Goal: Task Accomplishment & Management: Use online tool/utility

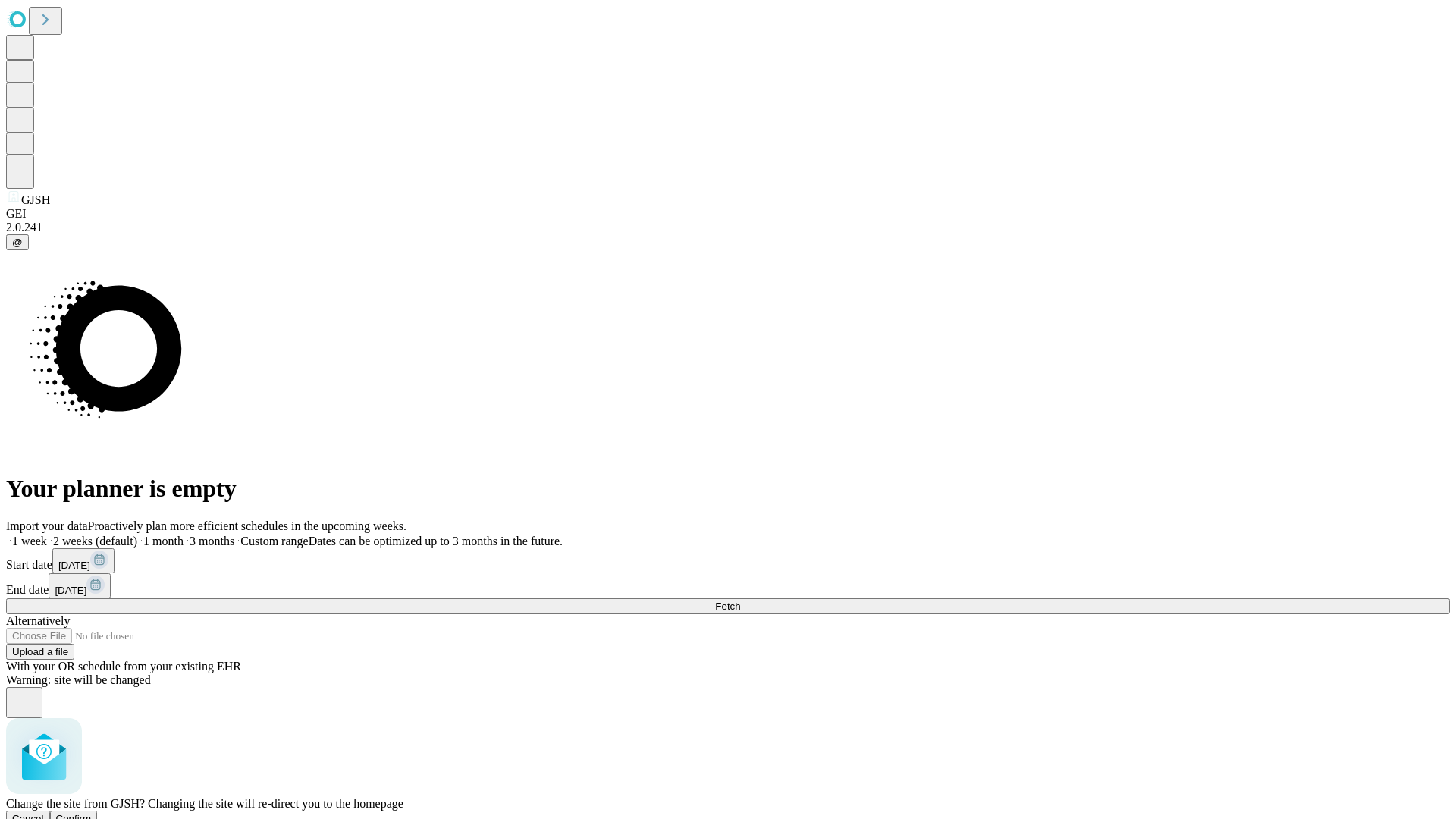
click at [91, 814] on span "Confirm" at bounding box center [74, 819] width 36 height 12
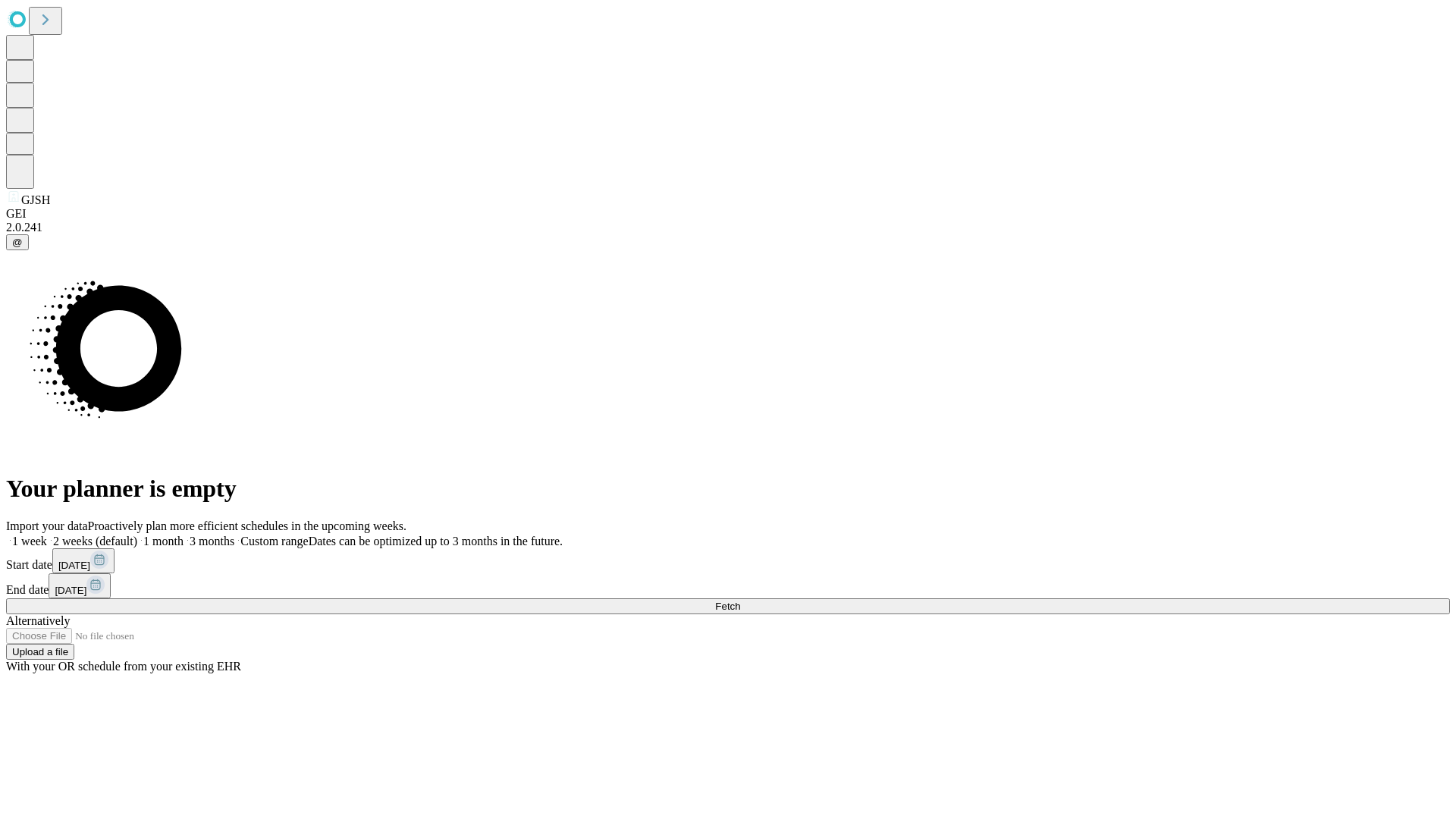
click at [47, 535] on label "1 week" at bounding box center [27, 541] width 41 height 13
click at [740, 601] on span "Fetch" at bounding box center [728, 606] width 25 height 12
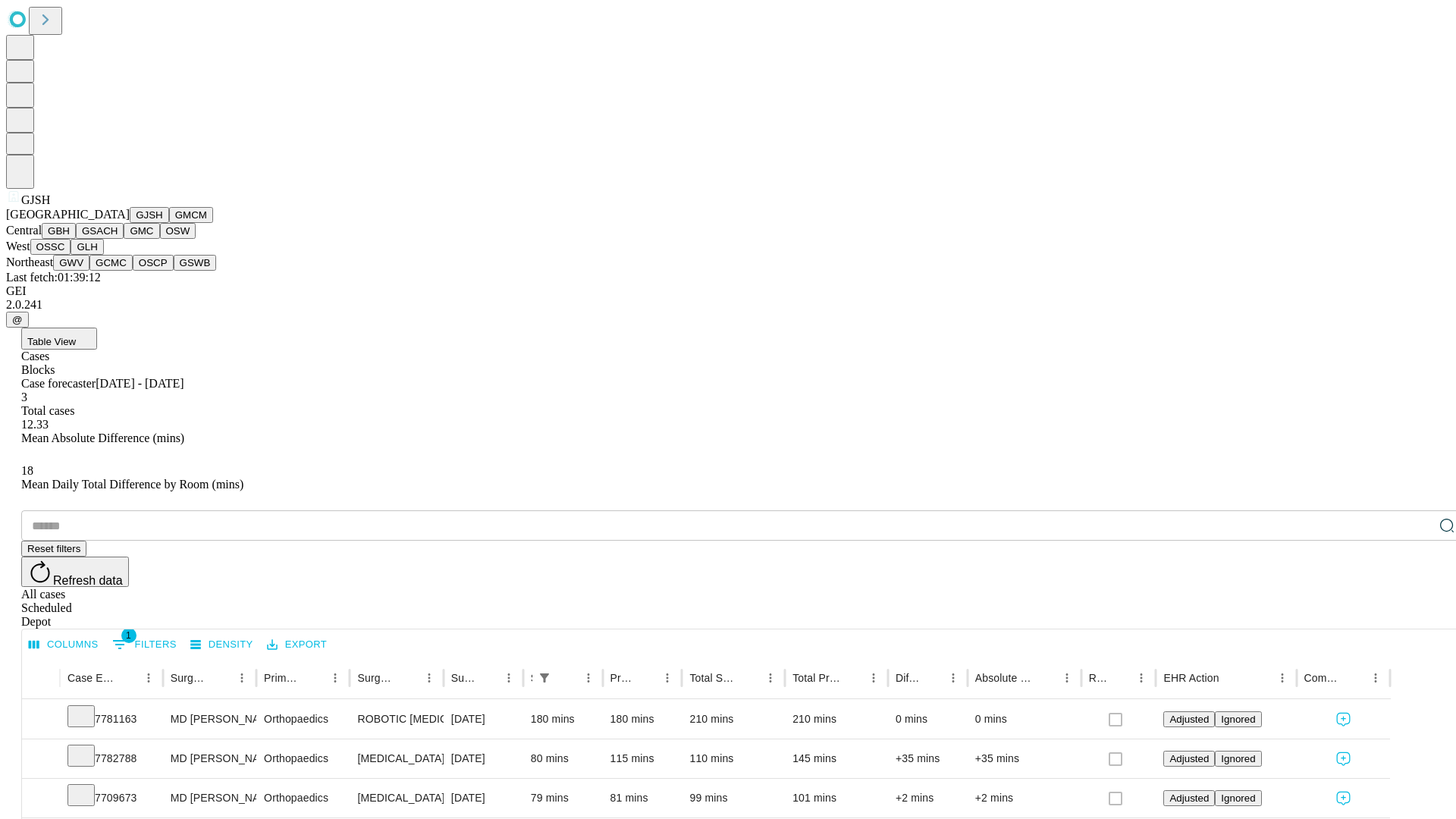
click at [169, 223] on button "GMCM" at bounding box center [191, 215] width 44 height 16
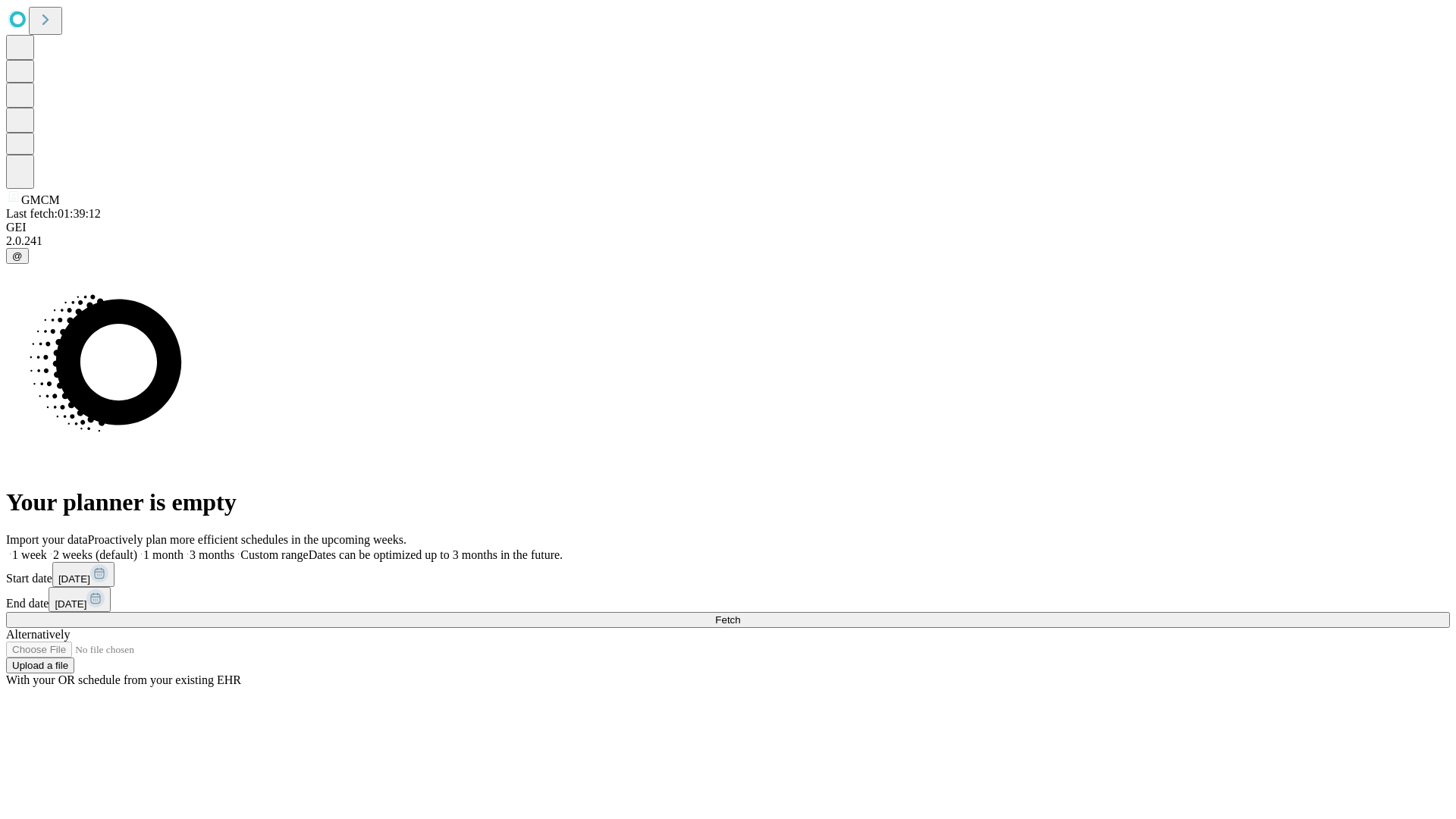
click at [740, 614] on span "Fetch" at bounding box center [728, 620] width 25 height 12
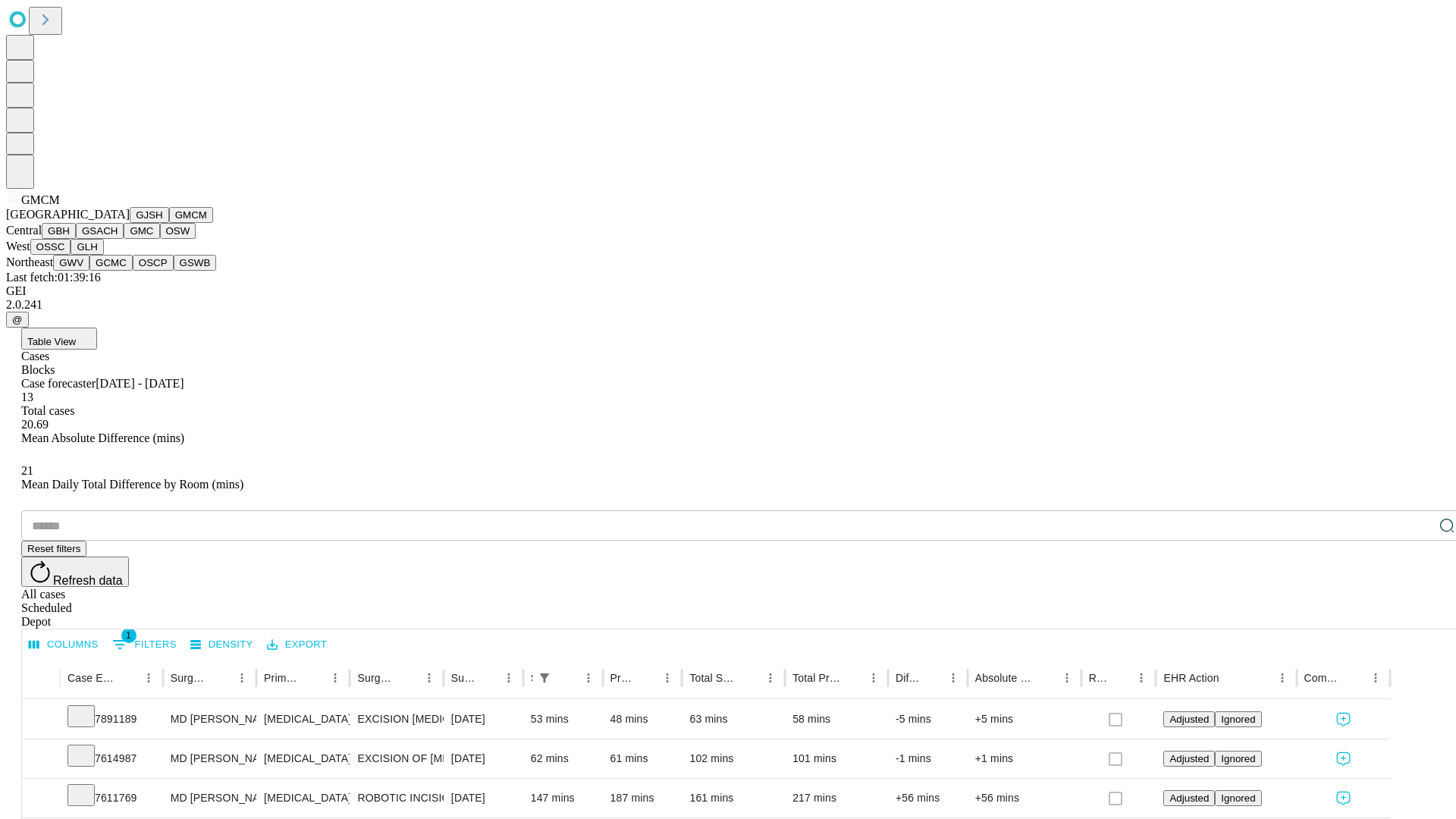
click at [76, 239] on button "GBH" at bounding box center [59, 231] width 34 height 16
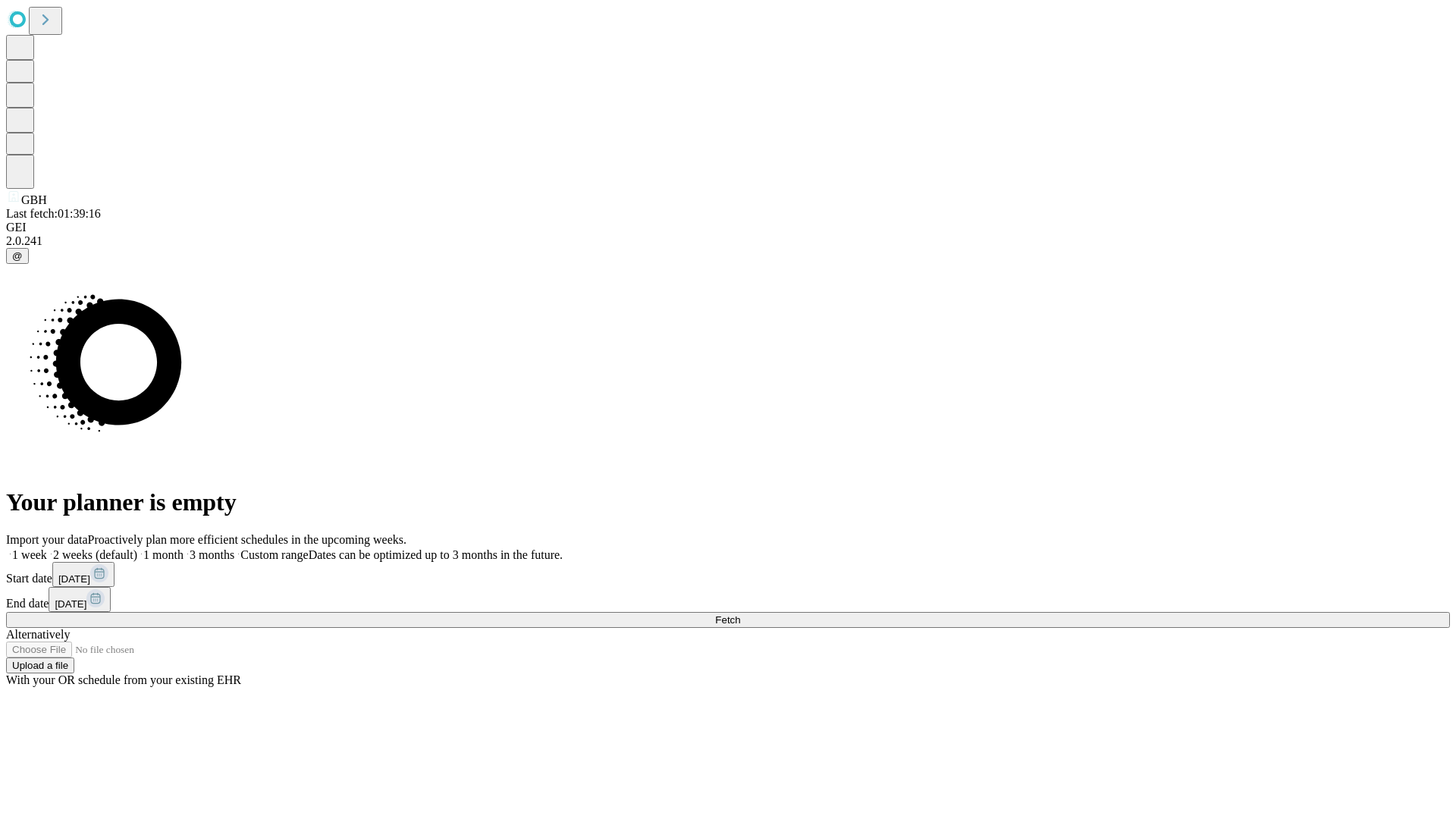
click at [47, 548] on label "1 week" at bounding box center [27, 554] width 41 height 13
click at [740, 614] on span "Fetch" at bounding box center [728, 620] width 25 height 12
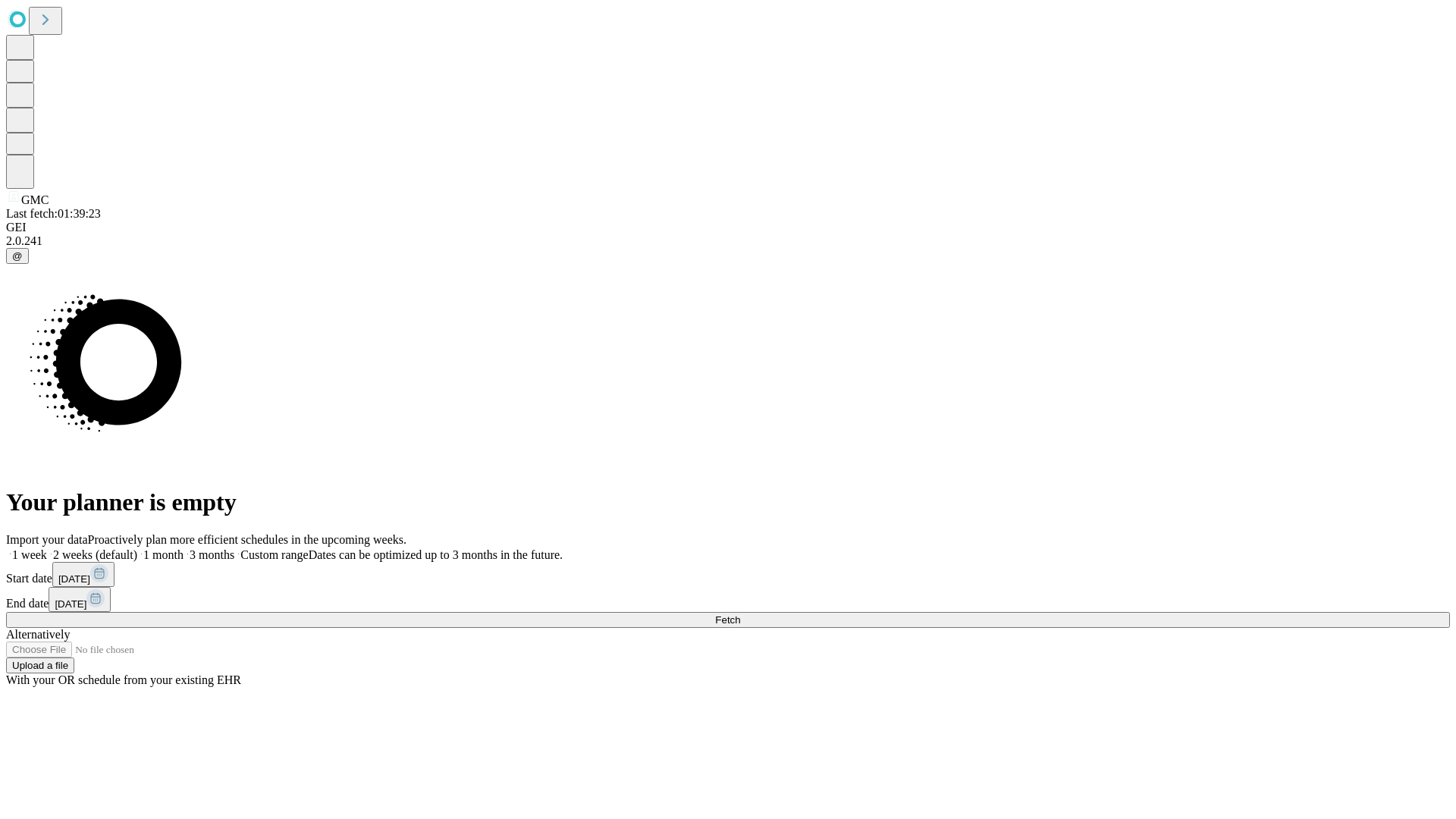
click at [47, 548] on label "1 week" at bounding box center [27, 554] width 41 height 13
click at [740, 614] on span "Fetch" at bounding box center [728, 620] width 25 height 12
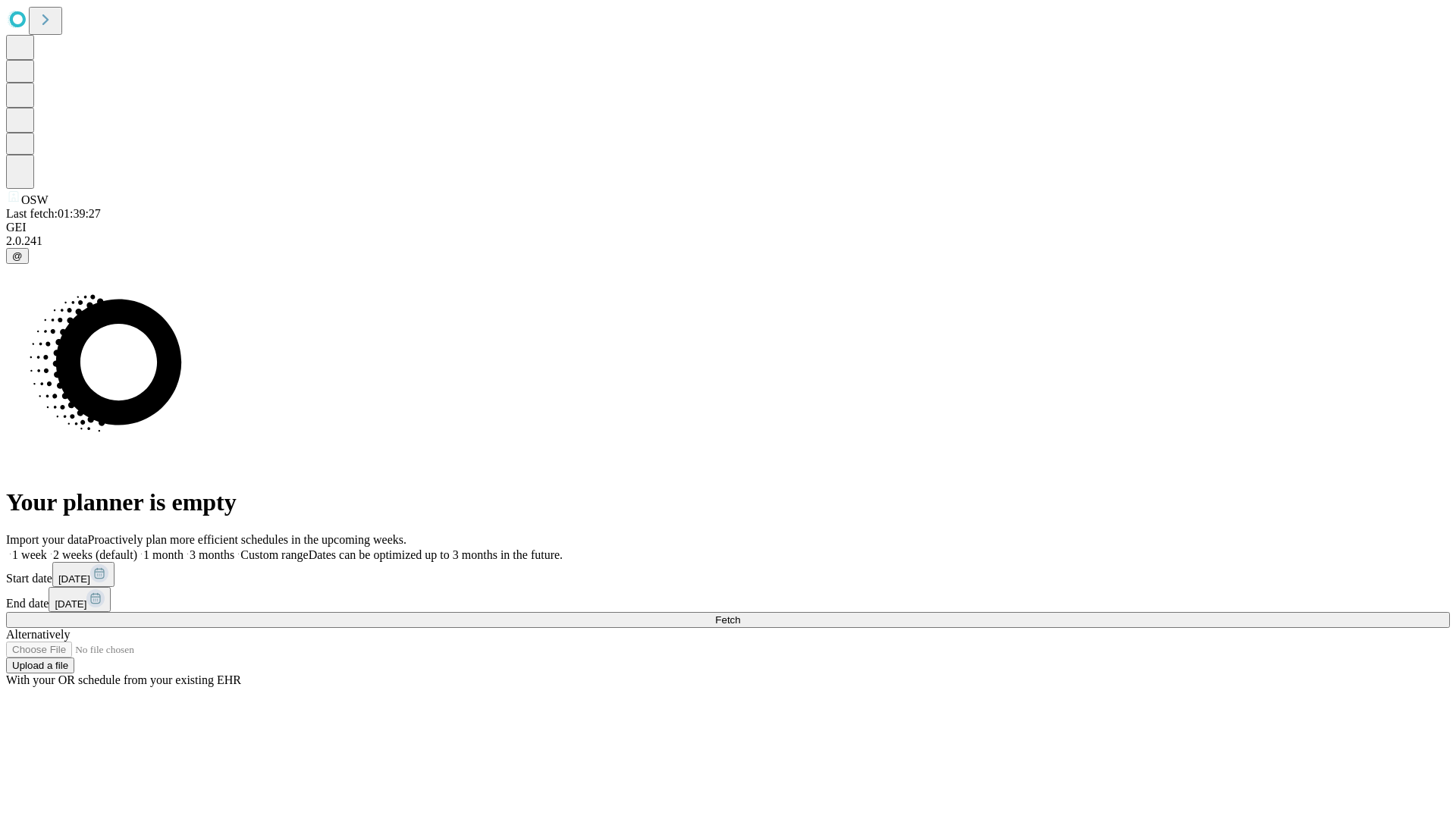
click at [47, 548] on label "1 week" at bounding box center [27, 554] width 41 height 13
click at [740, 614] on span "Fetch" at bounding box center [728, 620] width 25 height 12
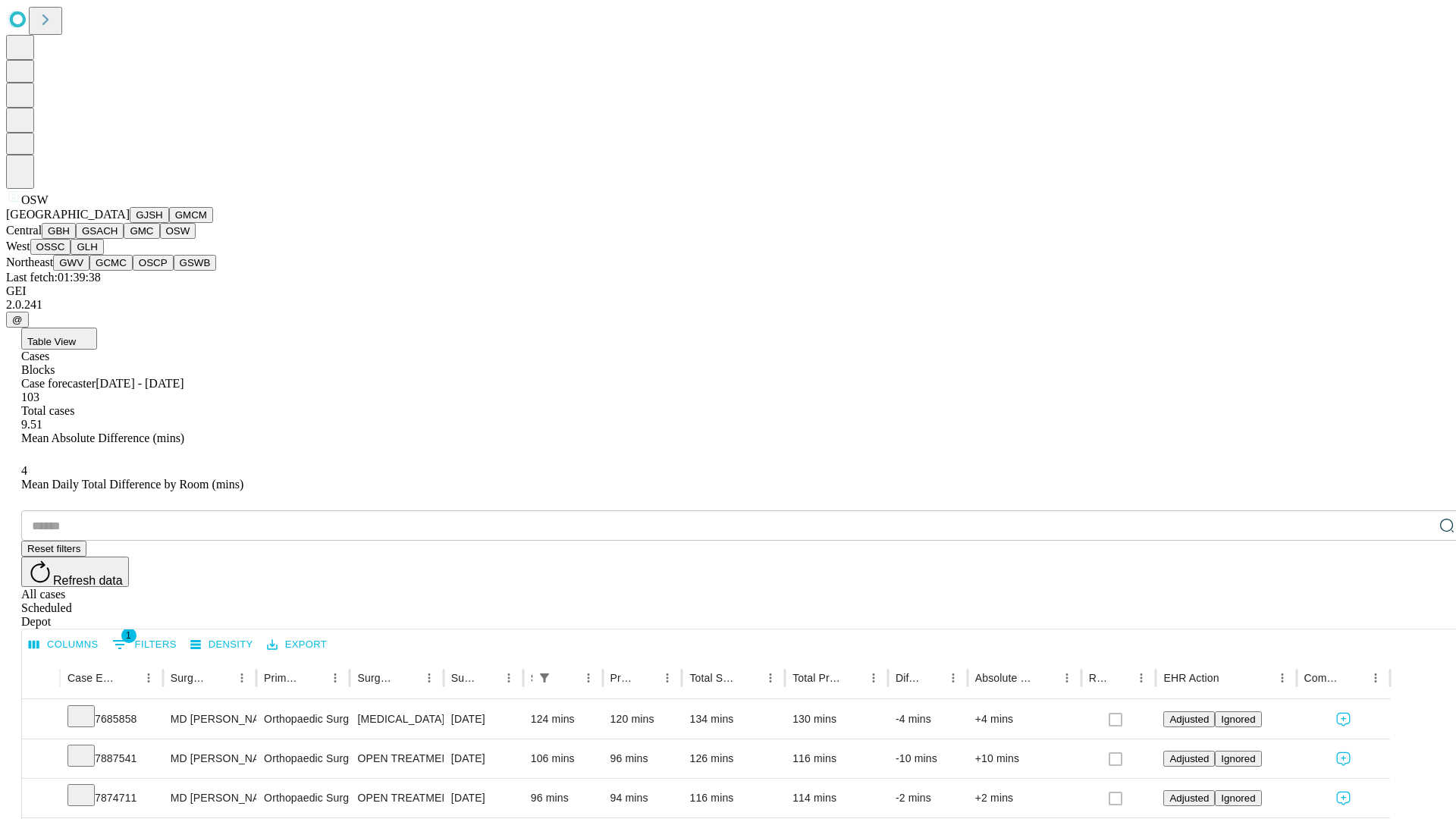
click at [71, 255] on button "OSSC" at bounding box center [51, 247] width 41 height 16
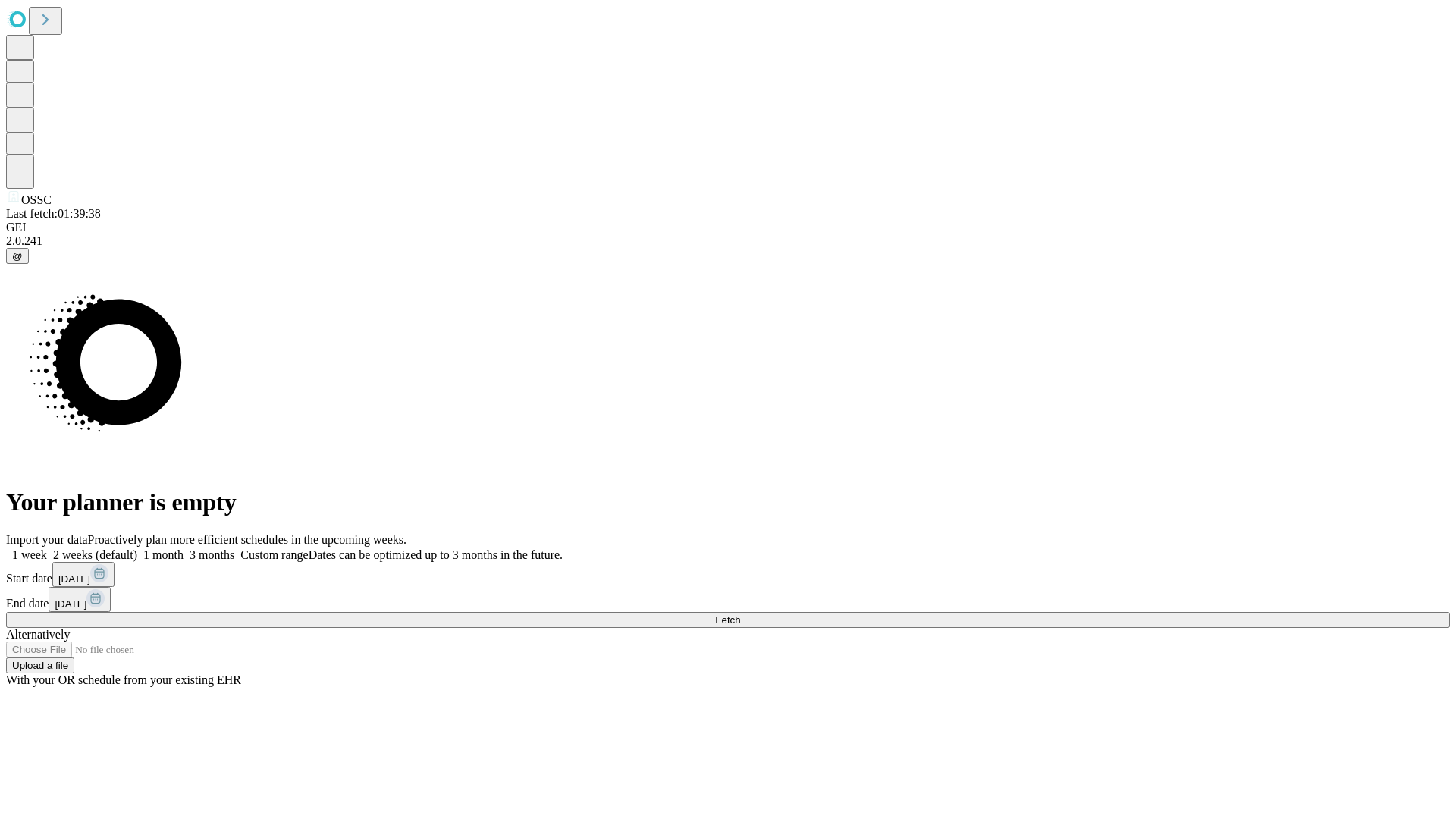
click at [47, 548] on label "1 week" at bounding box center [27, 554] width 41 height 13
click at [740, 614] on span "Fetch" at bounding box center [728, 620] width 25 height 12
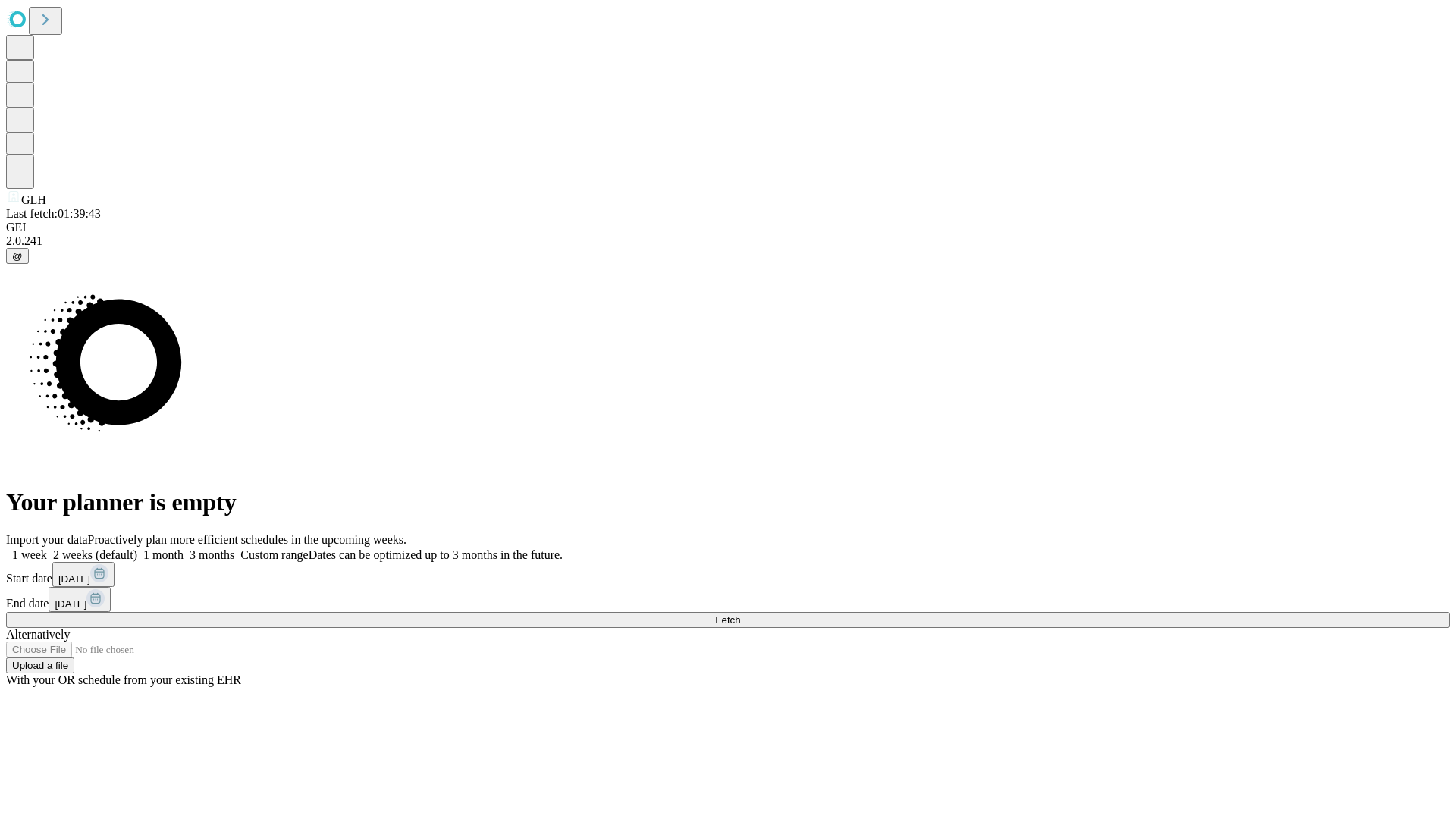
click at [47, 548] on label "1 week" at bounding box center [27, 554] width 41 height 13
click at [740, 614] on span "Fetch" at bounding box center [728, 620] width 25 height 12
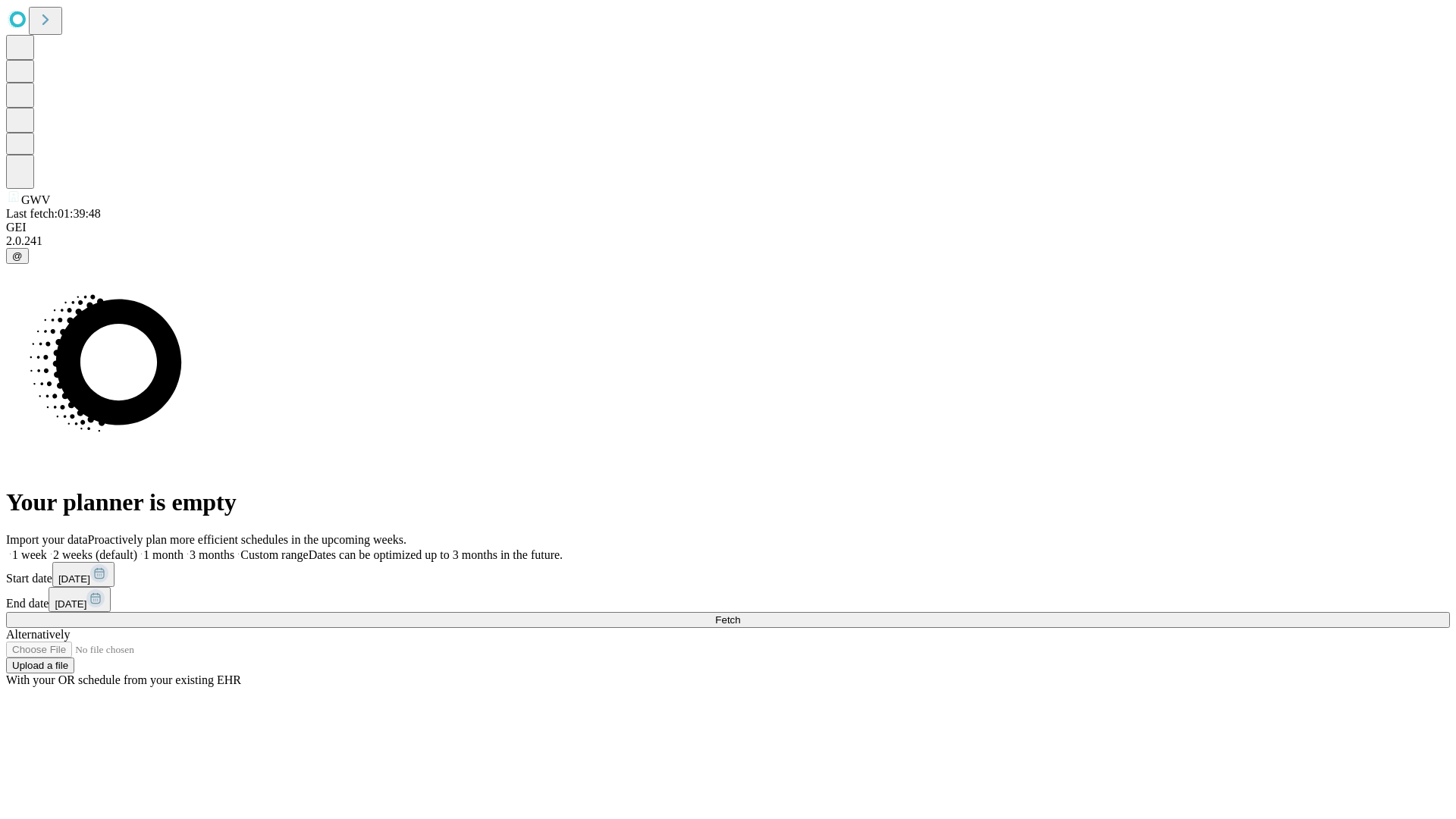
click at [47, 548] on label "1 week" at bounding box center [27, 554] width 41 height 13
click at [740, 614] on span "Fetch" at bounding box center [728, 620] width 25 height 12
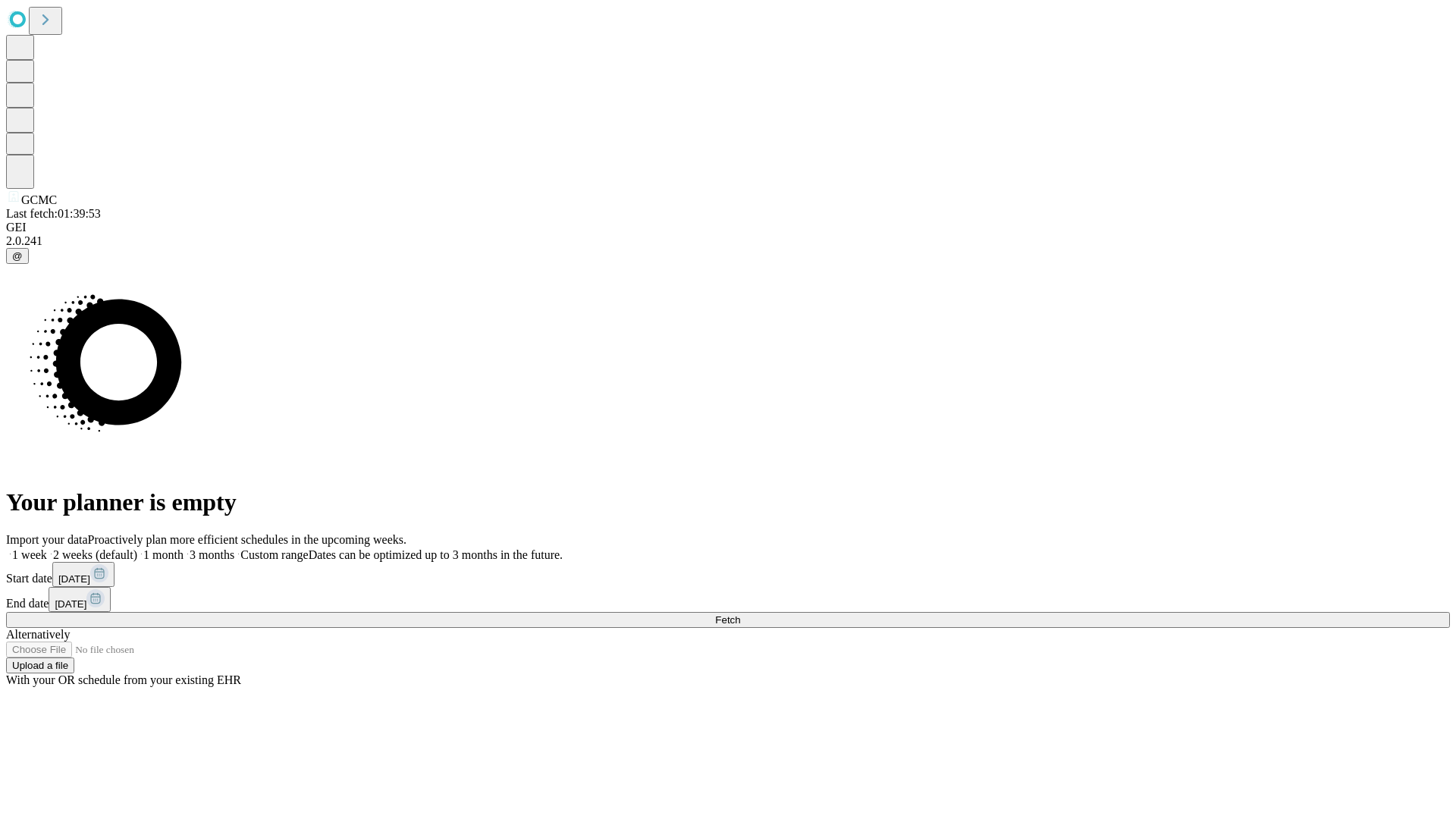
click at [47, 548] on label "1 week" at bounding box center [27, 554] width 41 height 13
click at [740, 614] on span "Fetch" at bounding box center [728, 620] width 25 height 12
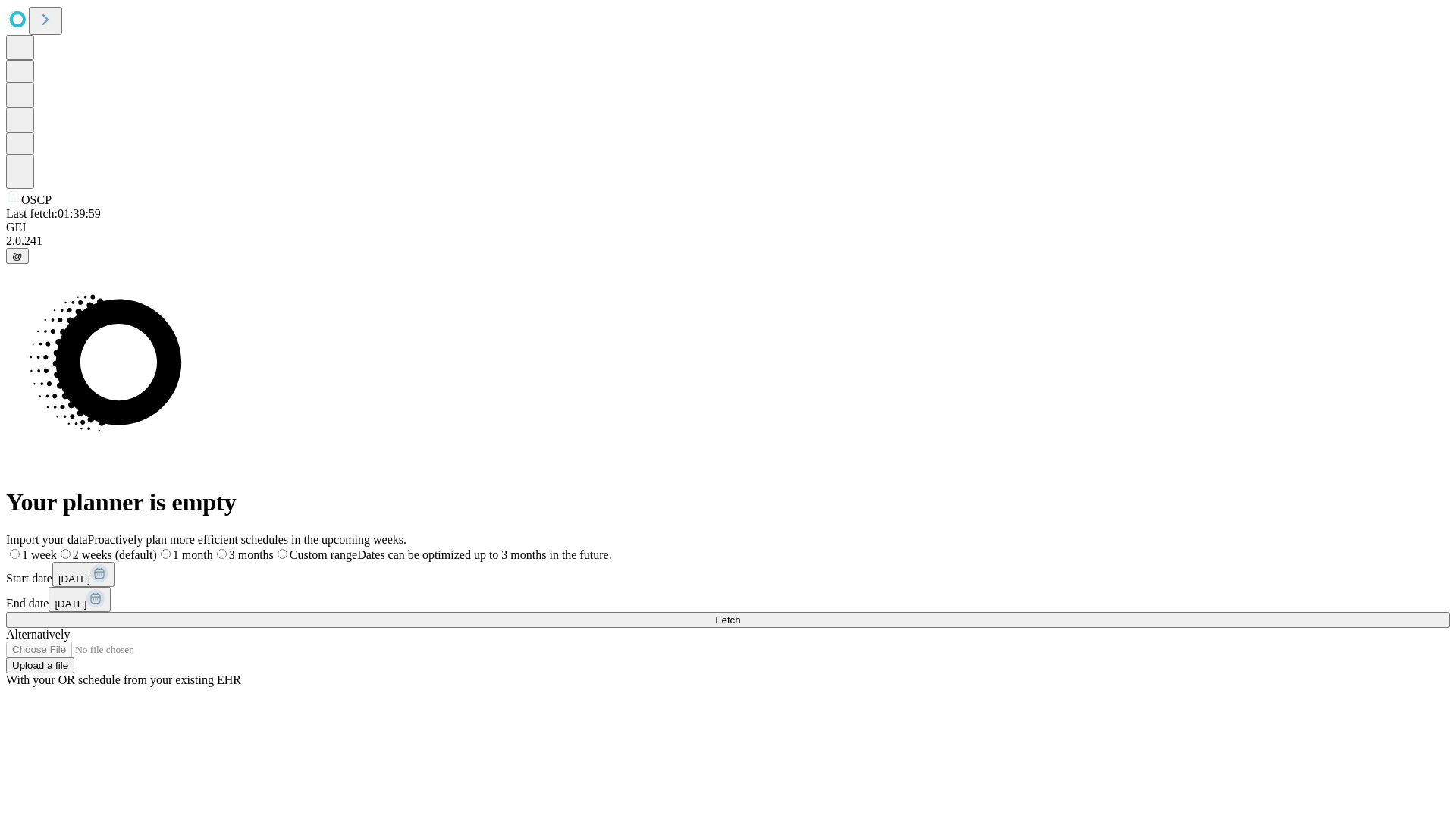
click at [56, 548] on label "1 week" at bounding box center [31, 554] width 51 height 13
click at [740, 614] on span "Fetch" at bounding box center [728, 620] width 25 height 12
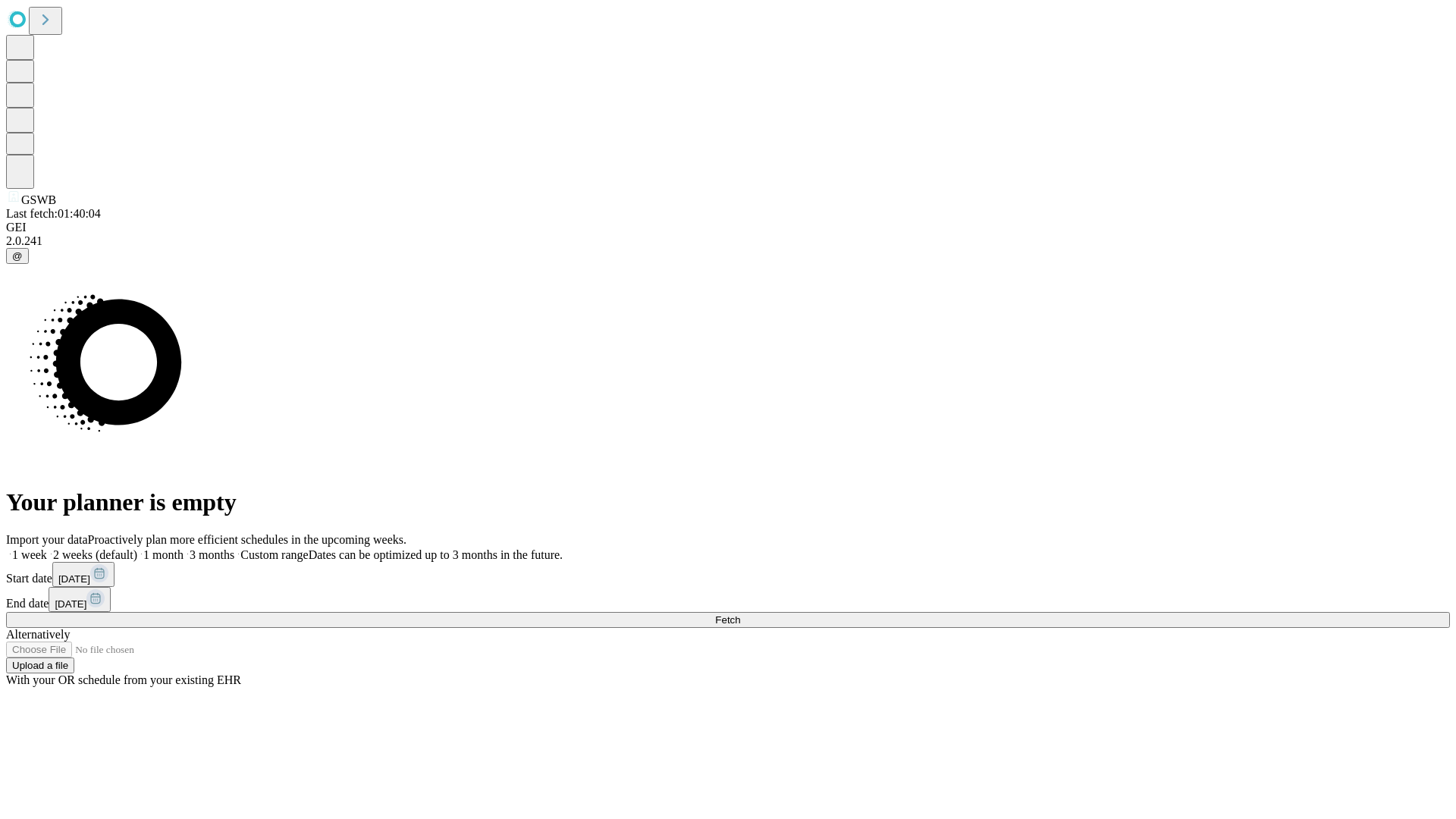
click at [47, 548] on label "1 week" at bounding box center [27, 554] width 41 height 13
click at [740, 614] on span "Fetch" at bounding box center [728, 620] width 25 height 12
